Goal: Book appointment/travel/reservation

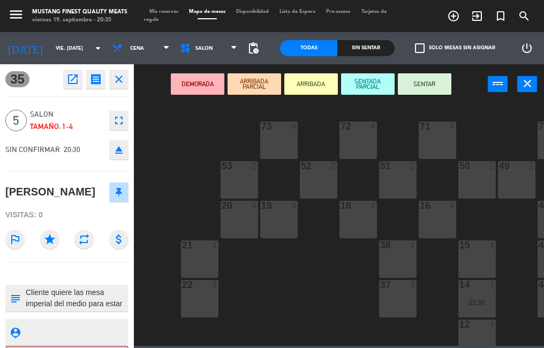
scroll to position [157, 0]
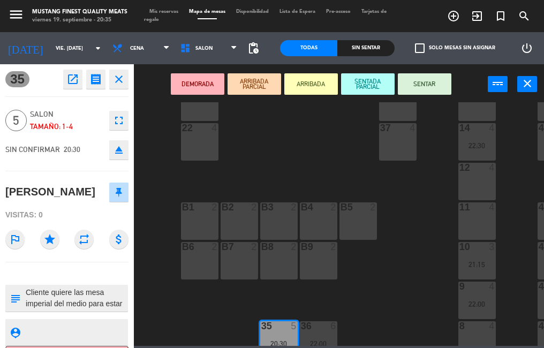
click at [423, 86] on button "SENTAR" at bounding box center [425, 83] width 54 height 21
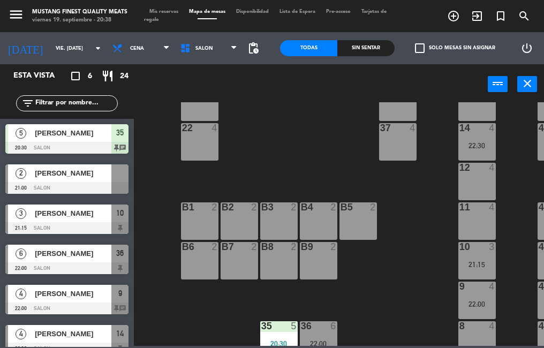
scroll to position [85, 0]
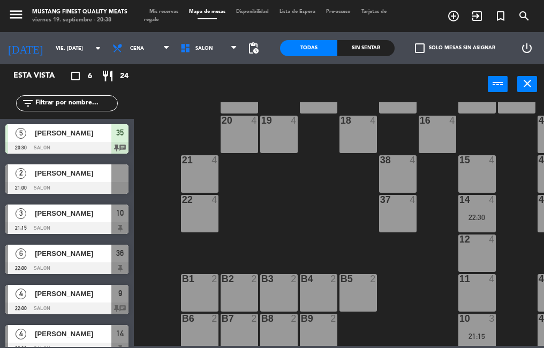
click at [283, 233] on div "73 4 72 4 71 4 69 8 70 4 80 8 50 2 53 2 52 2 51 2 49 2 68 6 81 8 18 4 16 4 19 4…" at bounding box center [341, 224] width 405 height 244
click at [104, 179] on span "[PERSON_NAME]" at bounding box center [73, 173] width 77 height 11
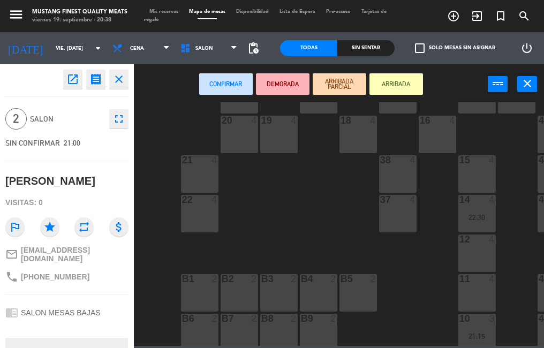
click at [416, 213] on div "37 4" at bounding box center [397, 213] width 37 height 37
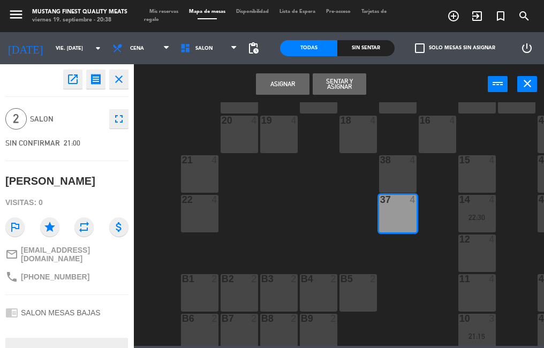
click at [283, 85] on button "Asignar" at bounding box center [283, 83] width 54 height 21
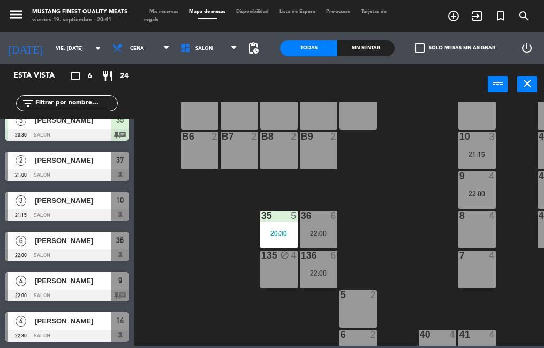
scroll to position [0, 0]
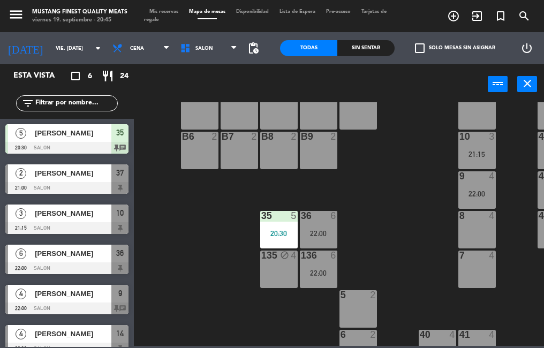
click at [503, 13] on icon "turned_in_not" at bounding box center [500, 16] width 13 height 13
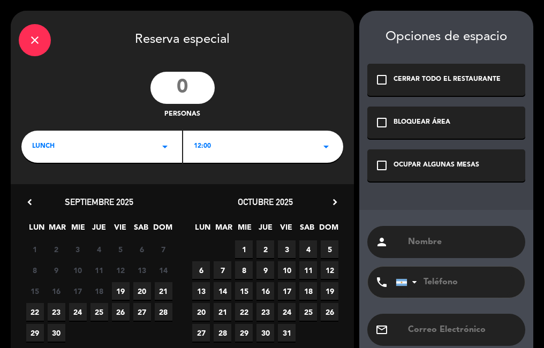
click at [166, 95] on input "number" at bounding box center [182, 88] width 64 height 32
type input "4"
click at [115, 143] on div "LUNCH arrow_drop_down" at bounding box center [101, 147] width 161 height 32
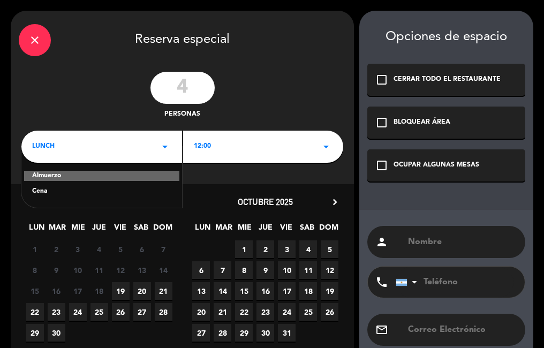
click at [74, 195] on div "Cena" at bounding box center [101, 191] width 139 height 11
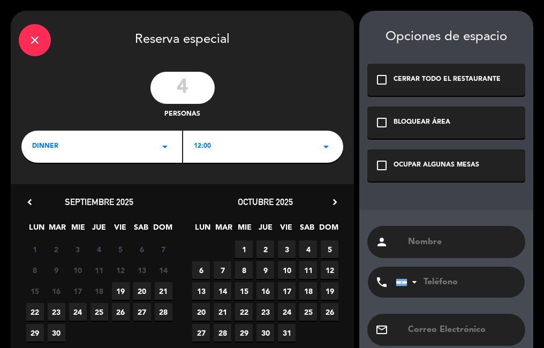
click at [254, 143] on div "12:00 arrow_drop_down" at bounding box center [263, 147] width 161 height 32
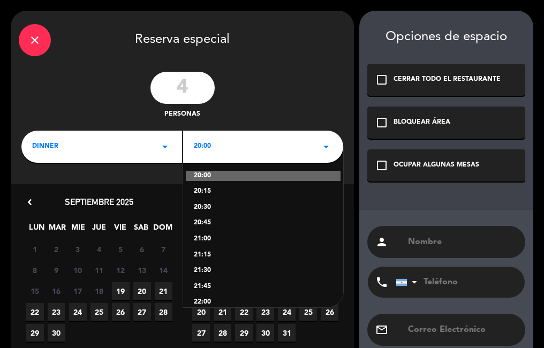
click at [117, 290] on span "19" at bounding box center [121, 291] width 18 height 18
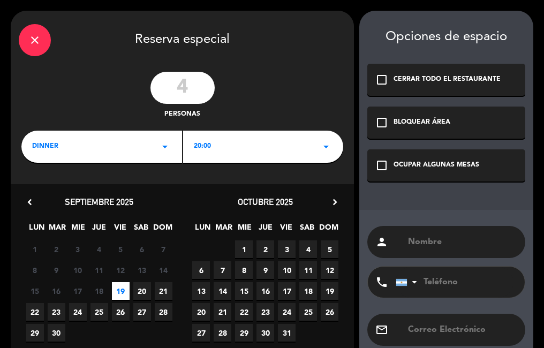
click at [232, 148] on div "20:00 arrow_drop_down" at bounding box center [263, 147] width 161 height 32
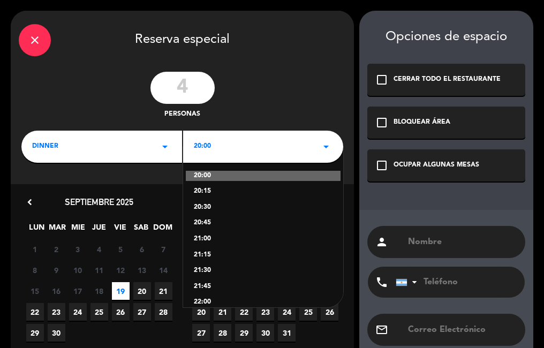
click at [208, 303] on div "22:00" at bounding box center [263, 302] width 139 height 11
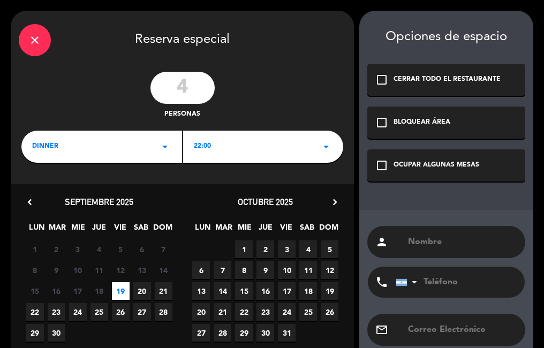
click at [415, 163] on div "OCUPAR ALGUNAS MESAS" at bounding box center [436, 165] width 86 height 11
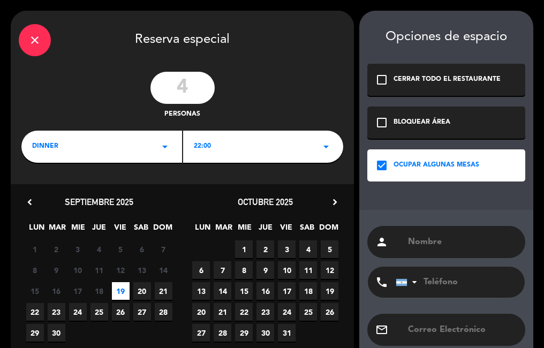
click at [435, 238] on input "text" at bounding box center [462, 241] width 110 height 15
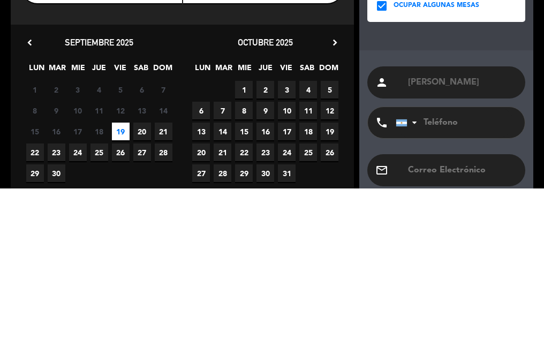
click at [475, 215] on div "person [PERSON_NAME] phone [GEOGRAPHIC_DATA] +1 [GEOGRAPHIC_DATA] +44 [GEOGRAPH…" at bounding box center [446, 303] width 174 height 187
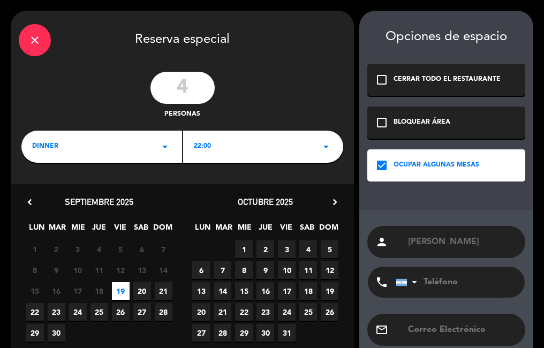
click at [484, 245] on input "[PERSON_NAME]" at bounding box center [462, 241] width 110 height 15
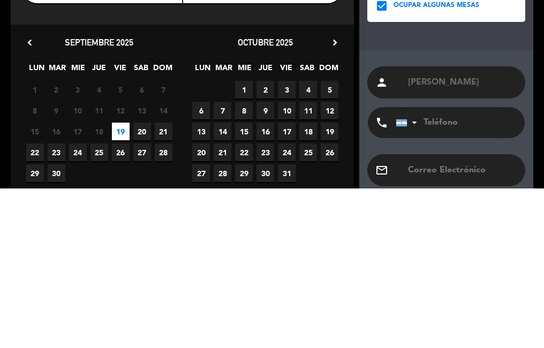
type input "[PERSON_NAME]"
click at [478, 214] on div "person [PERSON_NAME] phone [GEOGRAPHIC_DATA] +1 [GEOGRAPHIC_DATA] +44 [GEOGRAPH…" at bounding box center [446, 303] width 174 height 187
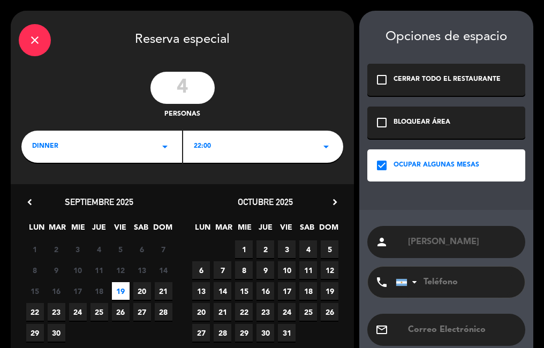
scroll to position [59, 0]
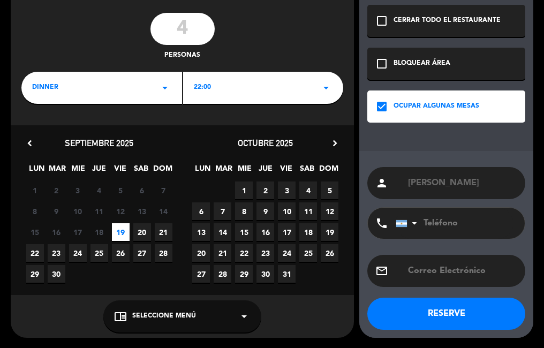
click at [389, 311] on button "RESERVE" at bounding box center [446, 314] width 158 height 32
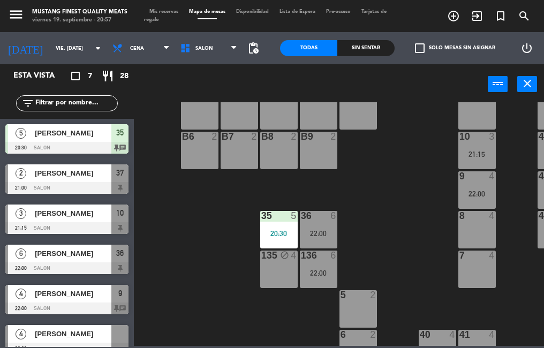
click at [82, 172] on span "[PERSON_NAME]" at bounding box center [73, 173] width 77 height 11
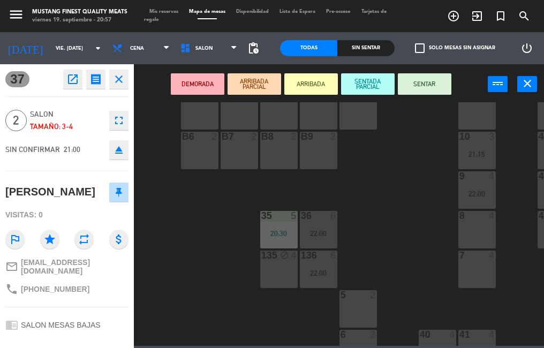
click at [425, 86] on button "SENTAR" at bounding box center [425, 83] width 54 height 21
